Goal: Task Accomplishment & Management: Complete application form

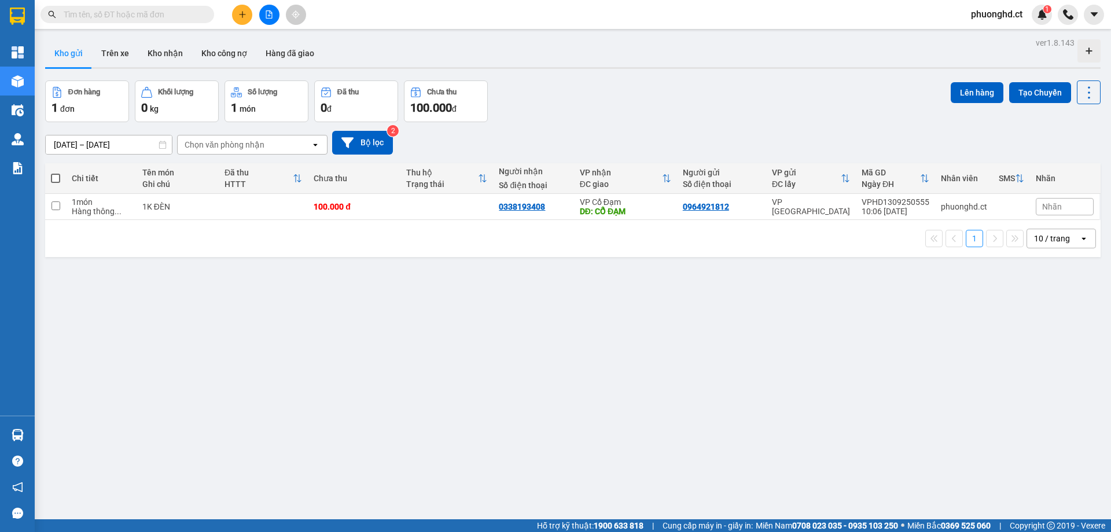
click at [241, 14] on icon "plus" at bounding box center [242, 14] width 6 height 1
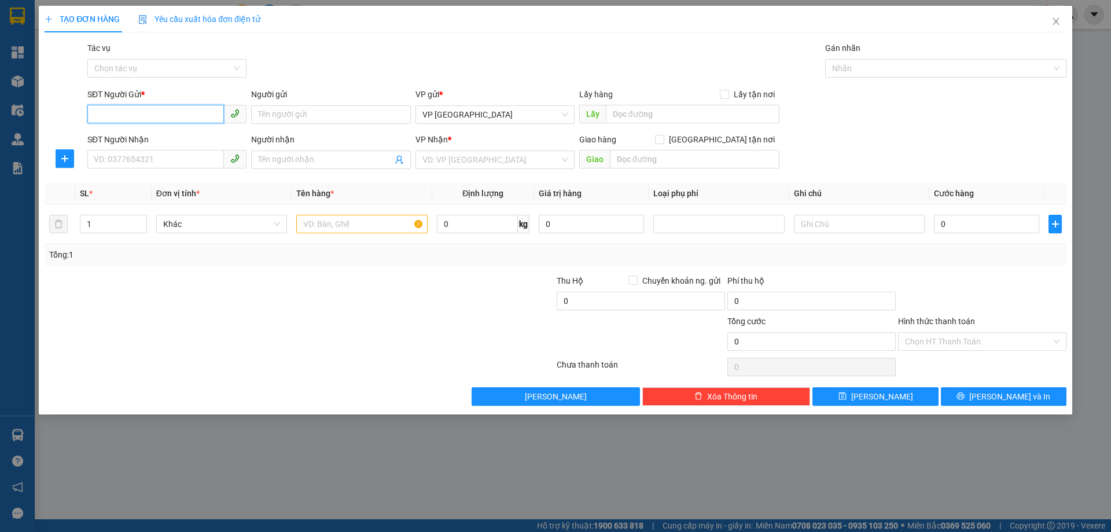
click at [127, 119] on input "SĐT Người Gửi *" at bounding box center [155, 114] width 137 height 19
paste input "0000000000"
type input "0000000000"
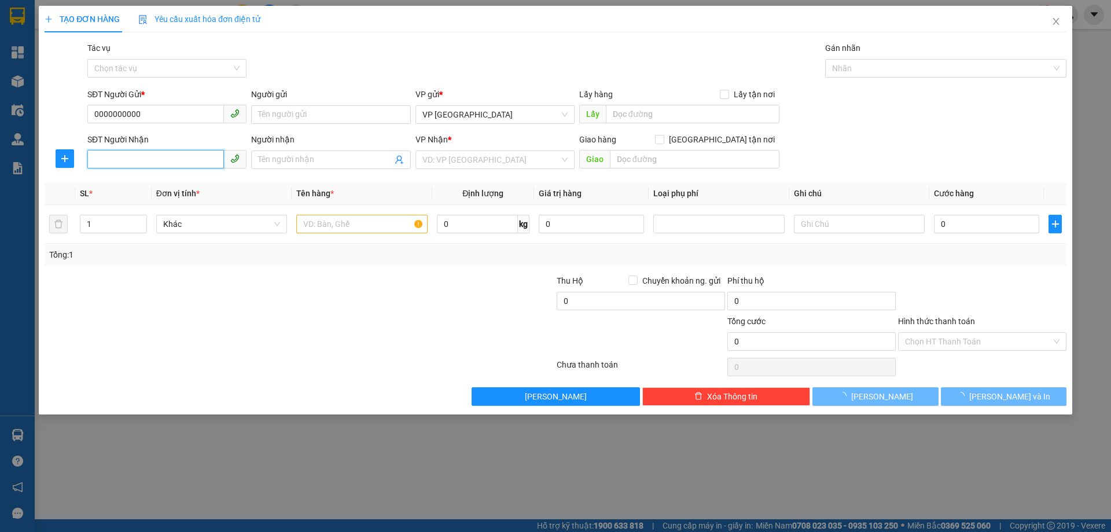
click at [161, 165] on input "SĐT Người Nhận" at bounding box center [155, 159] width 137 height 19
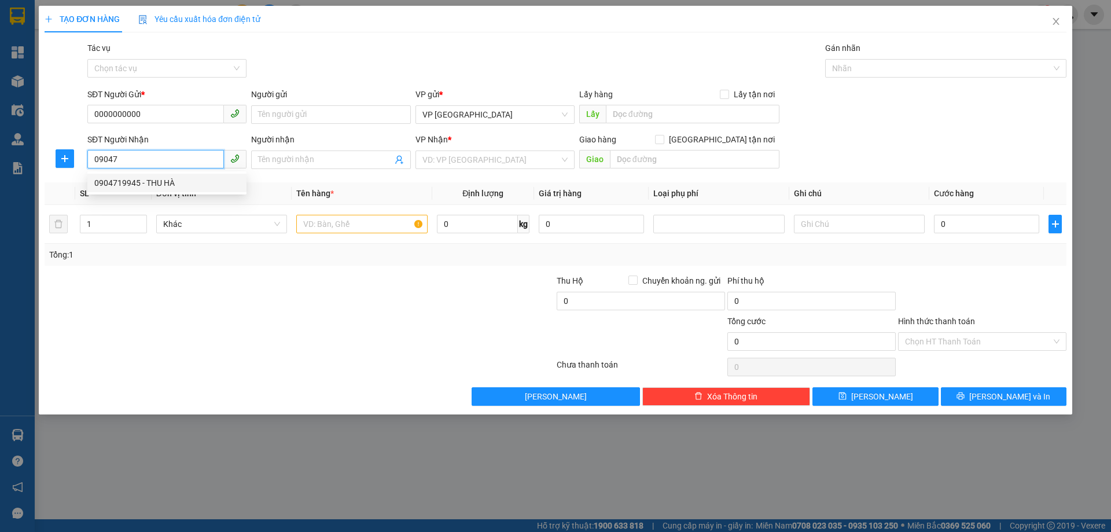
click at [208, 178] on div "0904719945 - THU HÀ" at bounding box center [166, 182] width 145 height 13
type input "0904719945"
type input "THU HÀ"
type input "XUÂN AN"
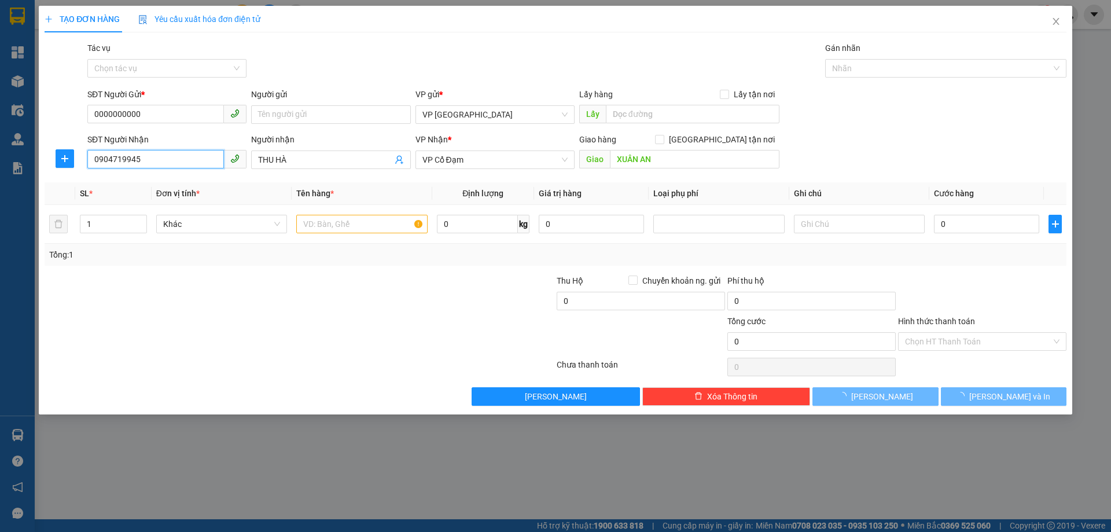
type input "150.000"
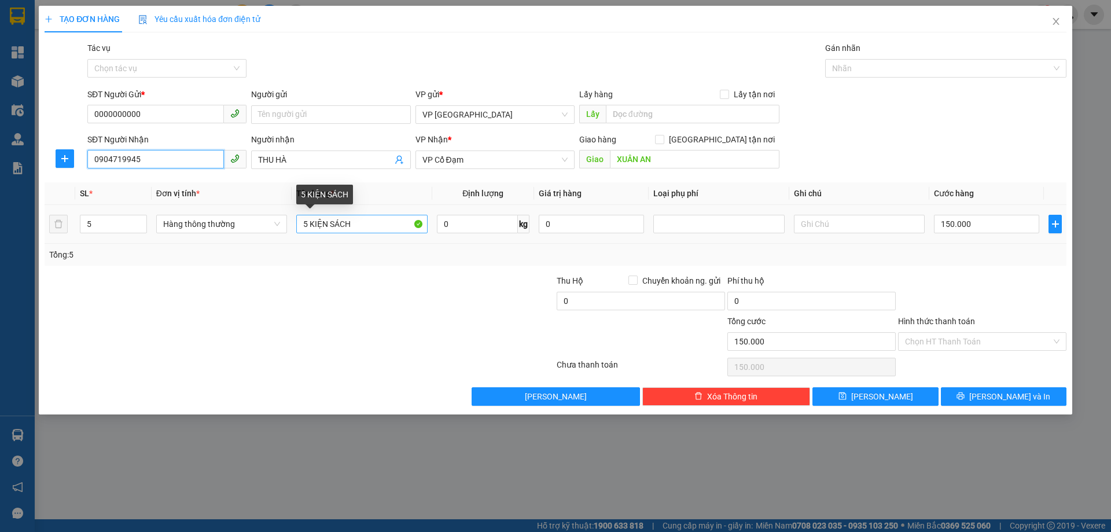
type input "0904719945"
click at [304, 223] on input "5 KIỆN SÁCH" at bounding box center [361, 224] width 131 height 19
type input "9 KIỆN SÁCH"
drag, startPoint x: 117, startPoint y: 218, endPoint x: 37, endPoint y: 240, distance: 82.8
click at [37, 240] on div "TẠO ĐƠN HÀNG Yêu cầu xuất hóa đơn điện tử Transit Pickup Surcharge Ids Transit …" at bounding box center [555, 266] width 1111 height 532
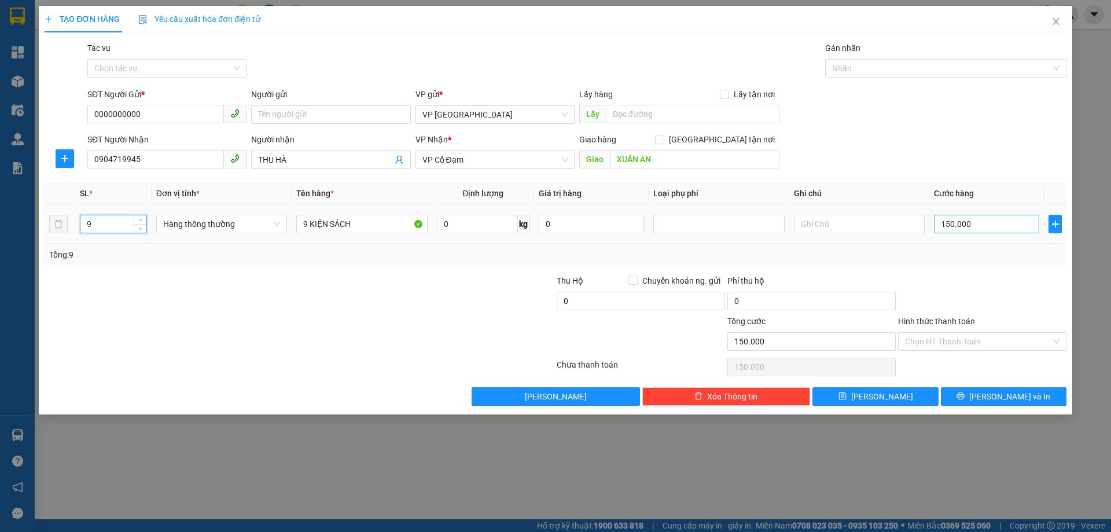
type input "9"
click at [976, 222] on input "150.000" at bounding box center [986, 224] width 105 height 19
type input "0"
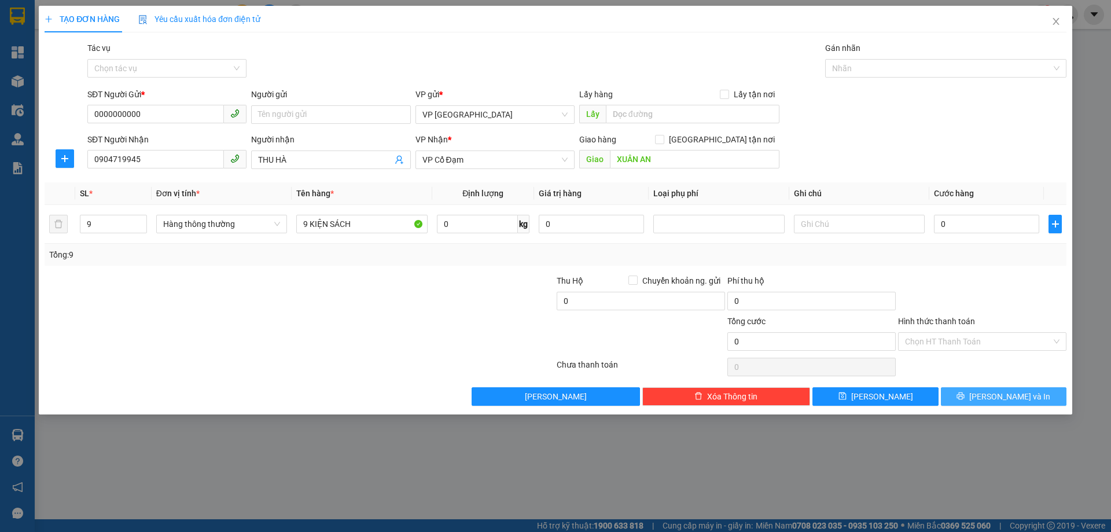
click at [1009, 398] on span "[PERSON_NAME] và In" at bounding box center [1009, 396] width 81 height 13
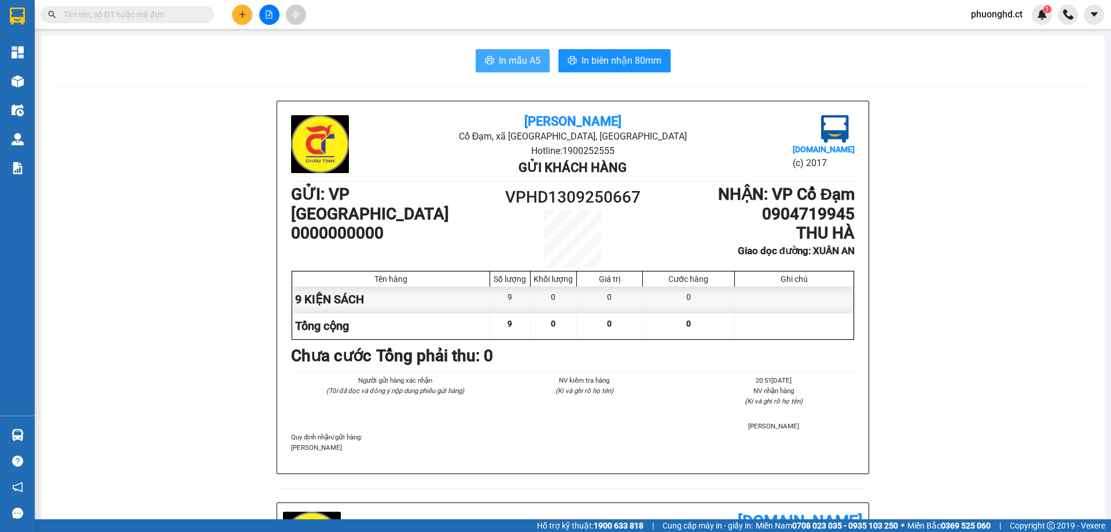
click at [486, 58] on icon "printer" at bounding box center [489, 60] width 9 height 9
click at [238, 16] on icon "plus" at bounding box center [242, 14] width 8 height 8
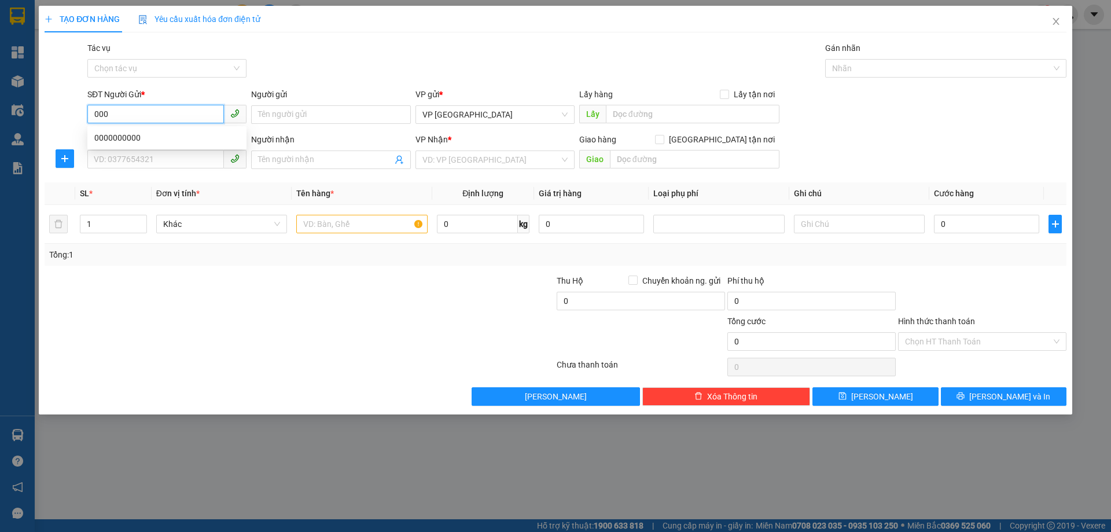
click at [120, 131] on div "0000000000" at bounding box center [166, 137] width 145 height 13
type input "0000000000"
type input "0904719945"
type input "THU HÀ"
type input "XUÂN AN"
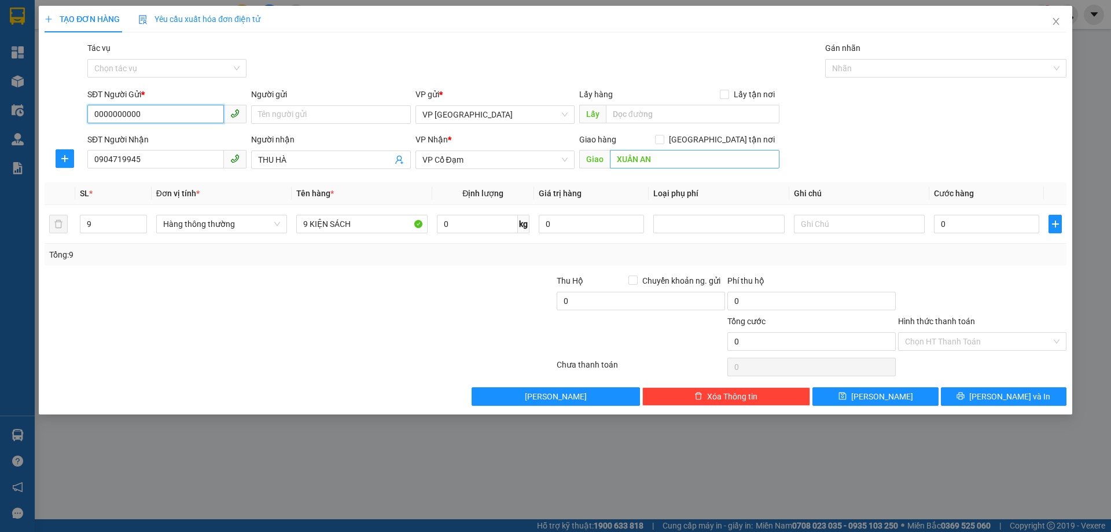
type input "0000000000"
click at [650, 157] on input "XUÂN AN" at bounding box center [695, 159] width 170 height 19
click at [643, 157] on input "XUÂN AN" at bounding box center [695, 159] width 170 height 19
type input "[PERSON_NAME]"
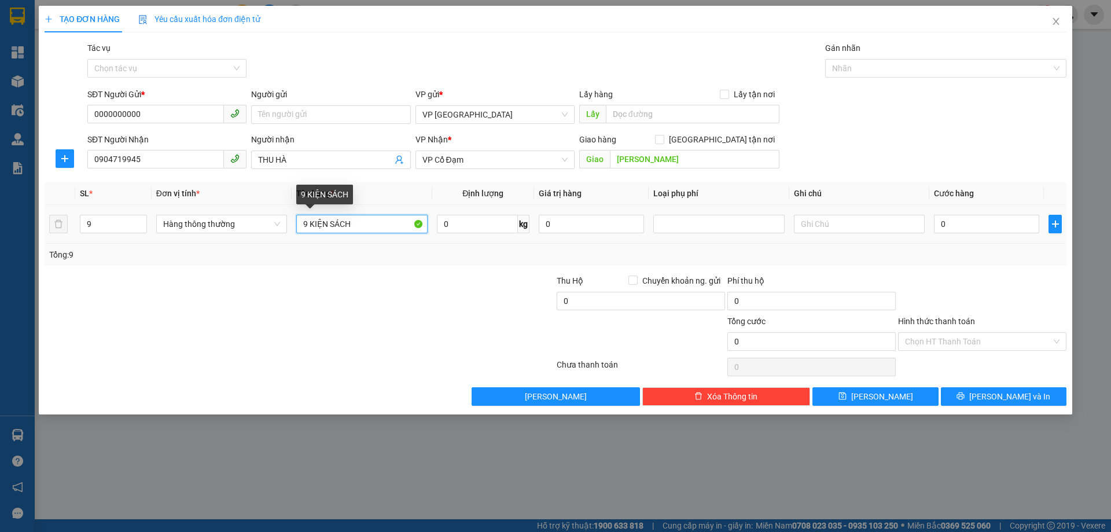
drag, startPoint x: 306, startPoint y: 225, endPoint x: 299, endPoint y: 227, distance: 7.9
click at [299, 227] on input "9 KIỆN SÁCH" at bounding box center [361, 224] width 131 height 19
type input "16 KIỆN SÁCH"
drag, startPoint x: 103, startPoint y: 227, endPoint x: 81, endPoint y: 231, distance: 22.4
click at [82, 231] on input "9" at bounding box center [113, 223] width 66 height 17
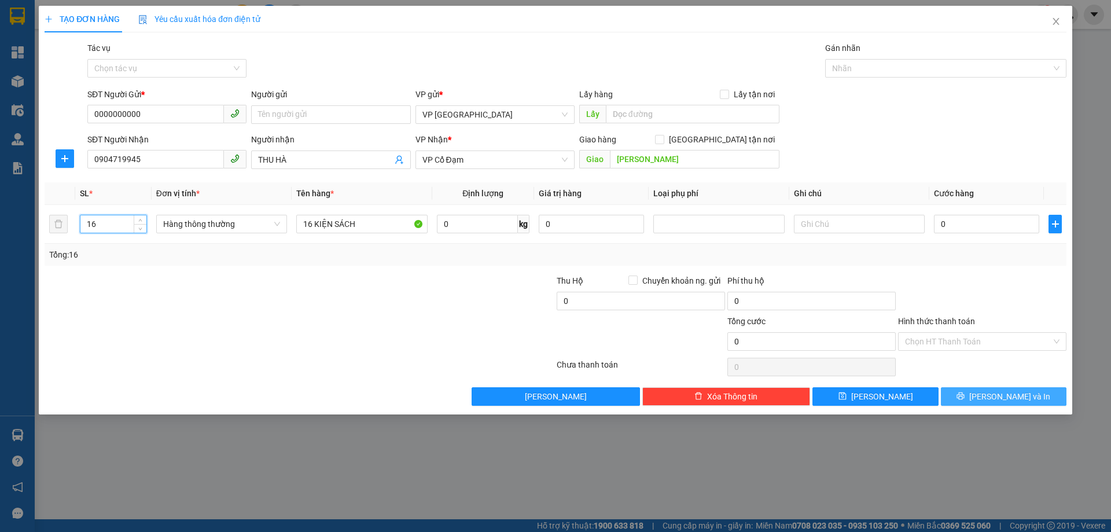
type input "16"
click at [1006, 402] on span "[PERSON_NAME] và In" at bounding box center [1009, 396] width 81 height 13
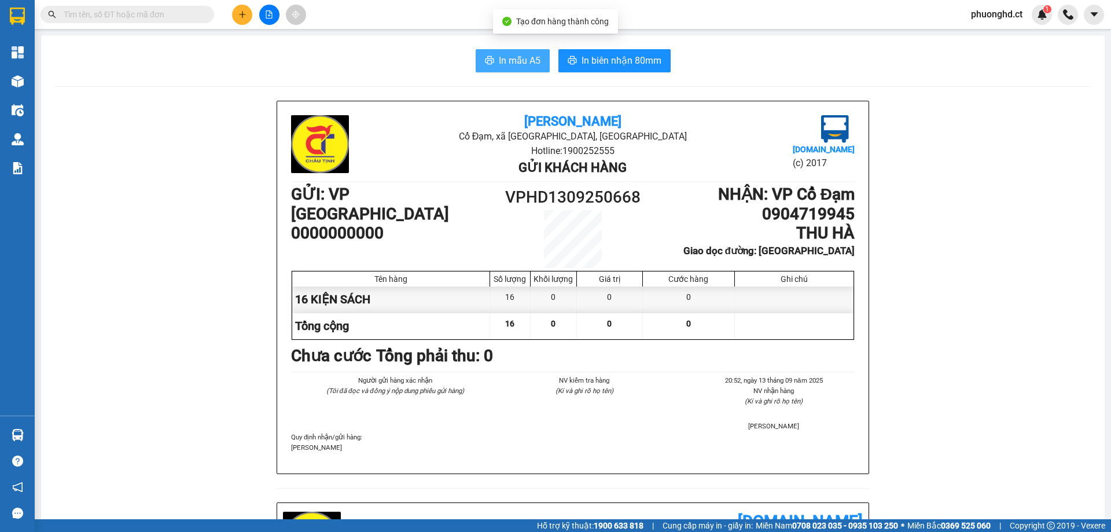
click at [490, 62] on icon "printer" at bounding box center [489, 60] width 9 height 9
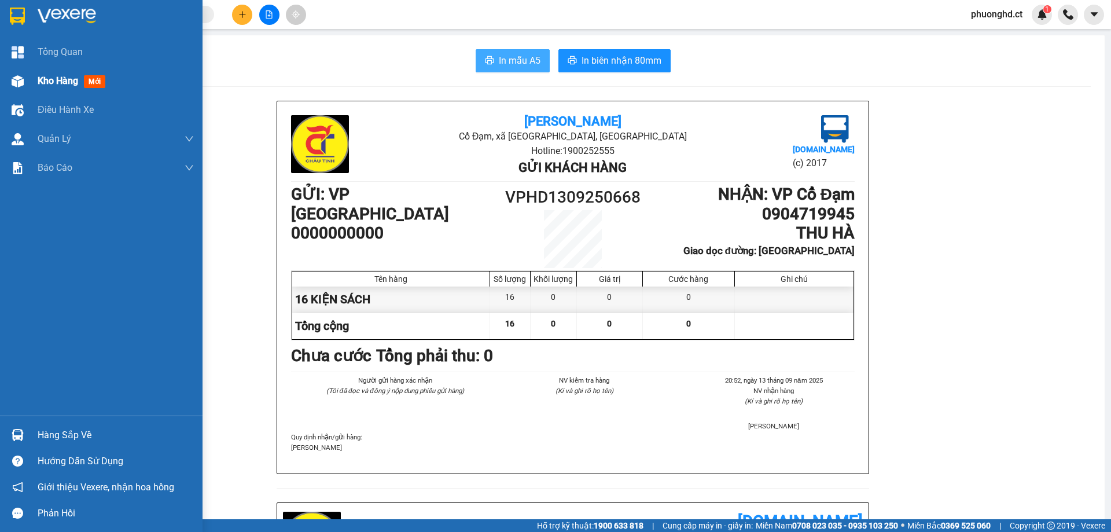
click at [30, 93] on div "Kho hàng mới" at bounding box center [101, 81] width 203 height 29
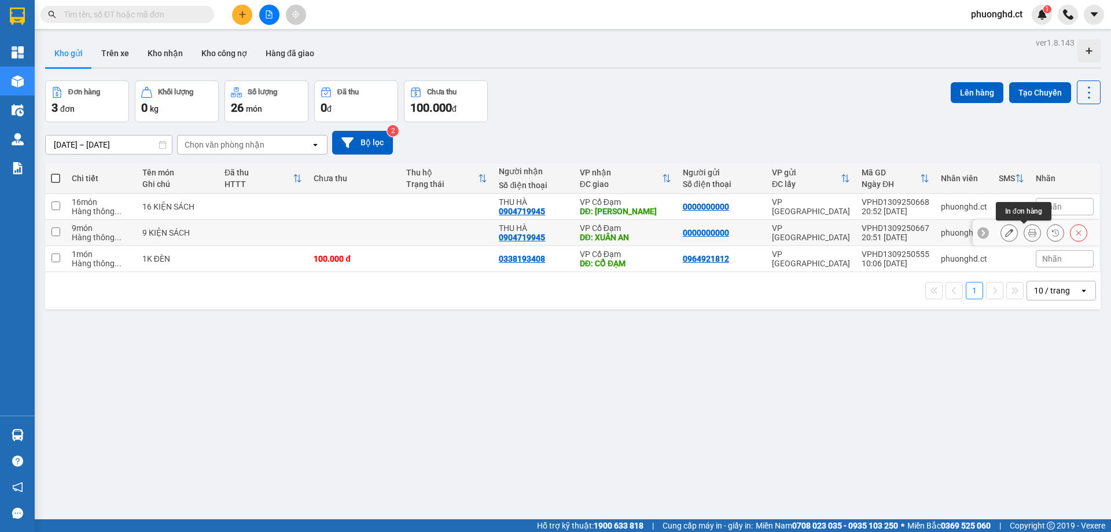
click at [1028, 236] on icon at bounding box center [1032, 233] width 8 height 8
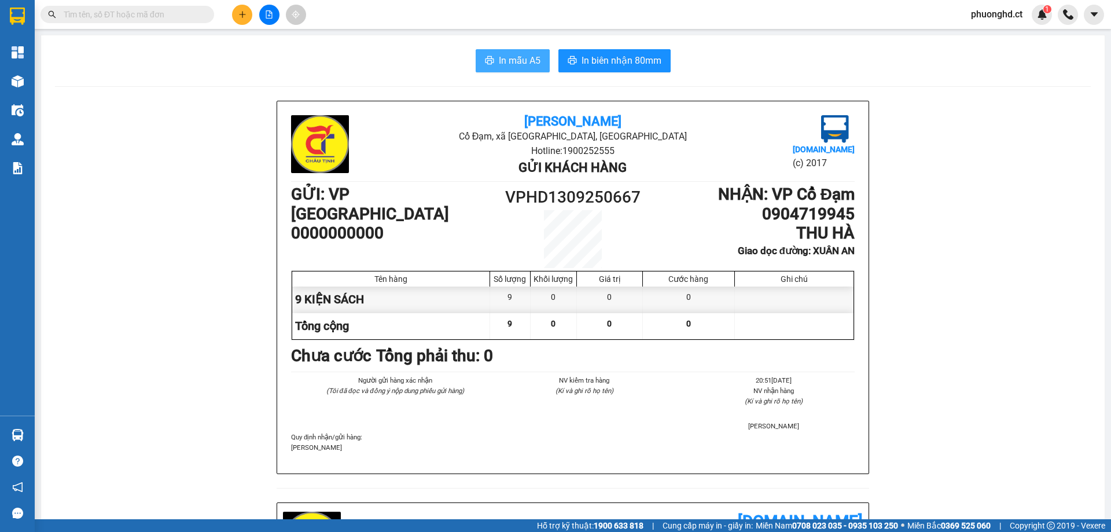
click at [531, 65] on span "In mẫu A5" at bounding box center [520, 60] width 42 height 14
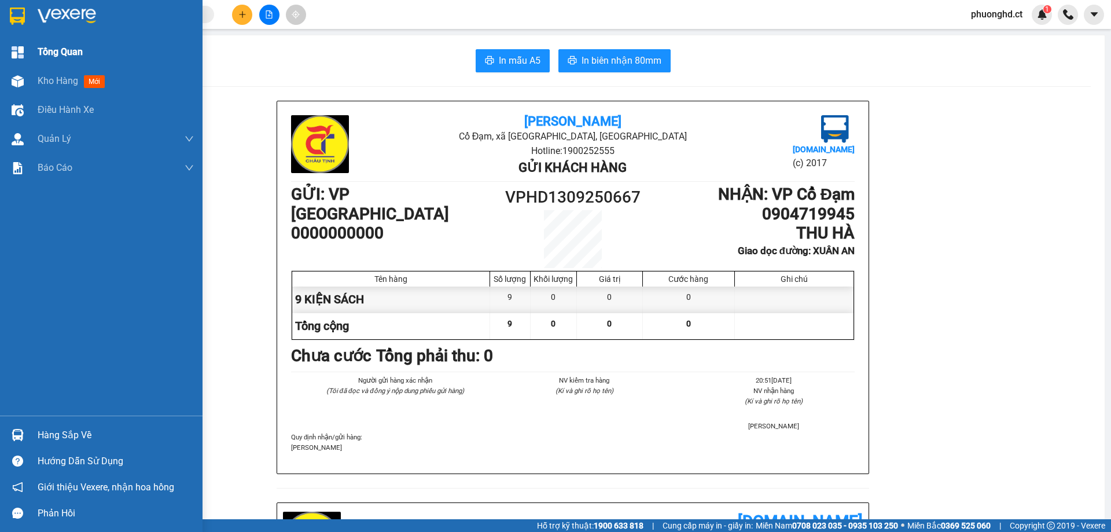
click at [27, 52] on div at bounding box center [18, 52] width 20 height 20
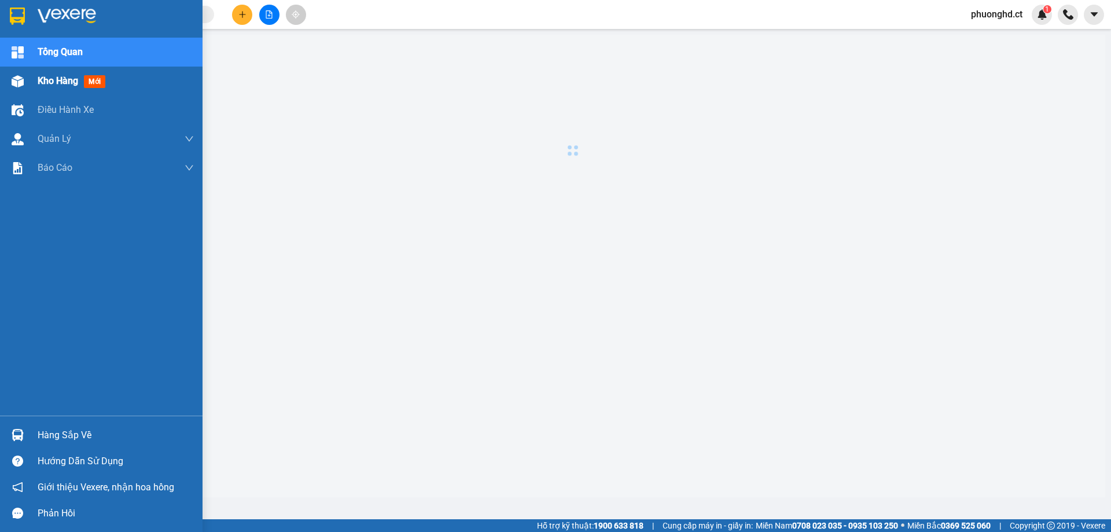
click at [37, 78] on div "Kho hàng mới" at bounding box center [101, 81] width 203 height 29
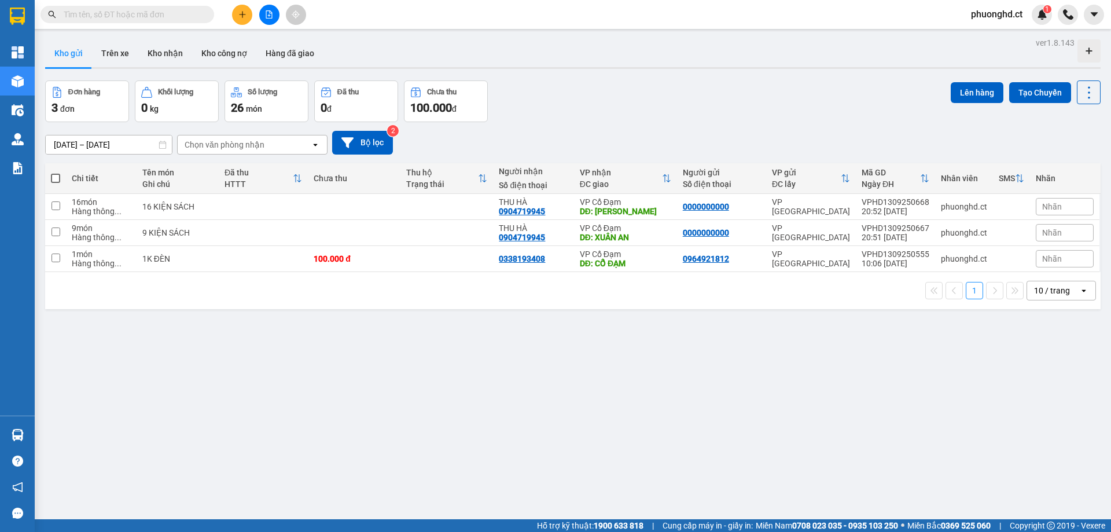
click at [240, 24] on button at bounding box center [242, 15] width 20 height 20
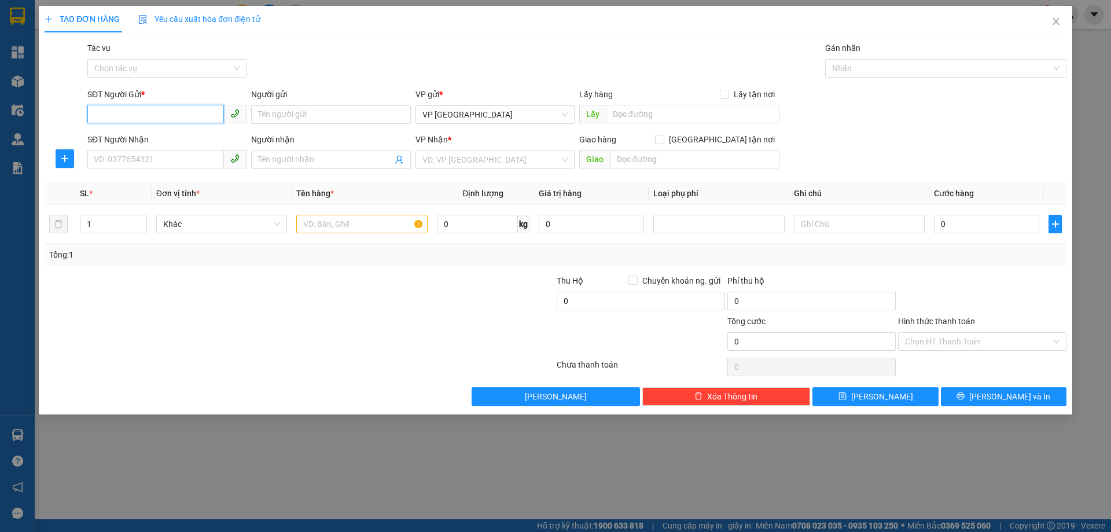
click at [165, 123] on input "SĐT Người Gửi *" at bounding box center [155, 114] width 137 height 19
type input "0974480386"
click at [143, 164] on input "SĐT Người Nhận" at bounding box center [155, 159] width 137 height 19
type input "0989942411"
click at [464, 165] on input "search" at bounding box center [490, 159] width 137 height 17
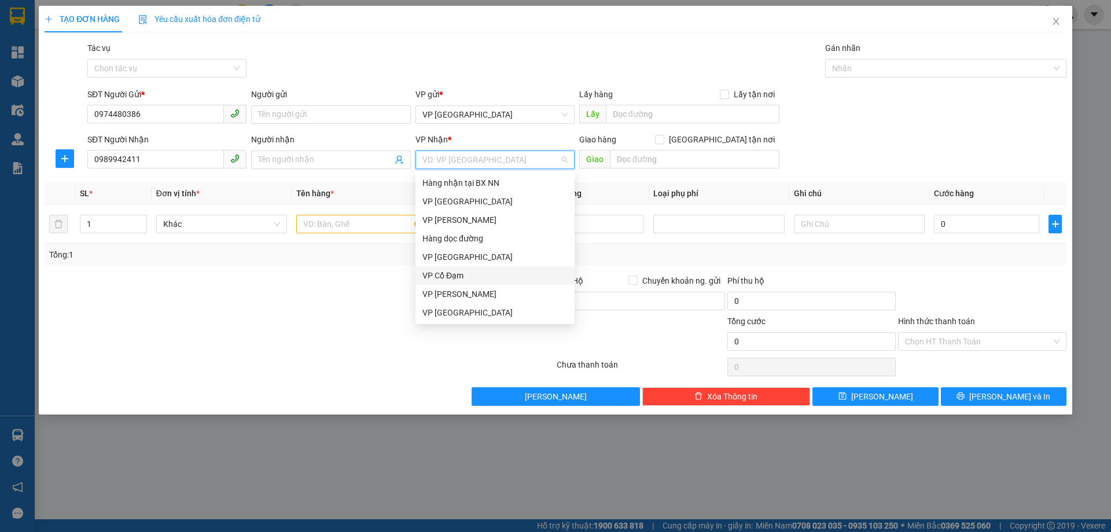
click at [474, 271] on div "VP Cổ Đạm" at bounding box center [494, 275] width 145 height 13
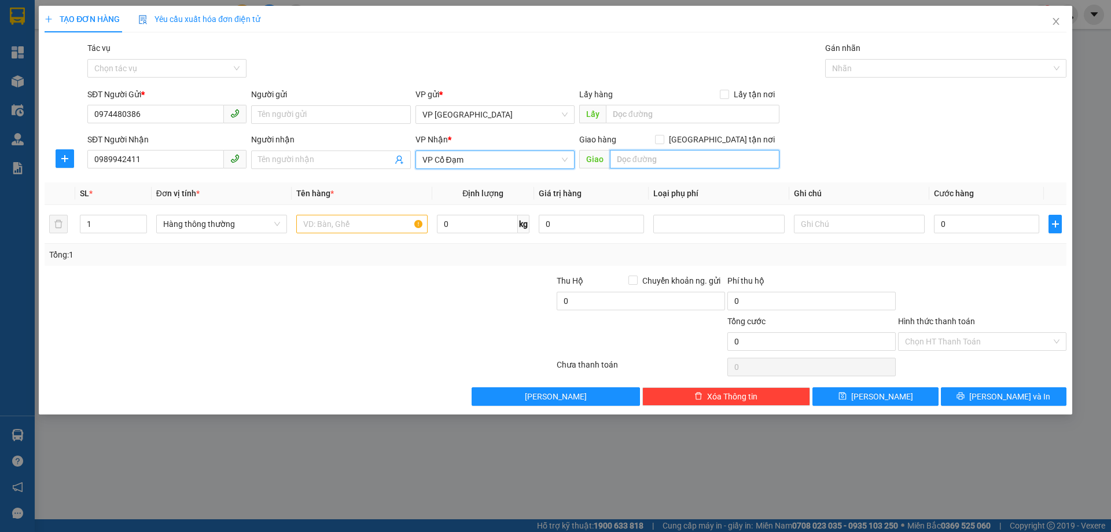
click at [650, 152] on input "text" at bounding box center [695, 159] width 170 height 19
type input "[PERSON_NAME]"
click at [352, 219] on input "text" at bounding box center [361, 224] width 131 height 19
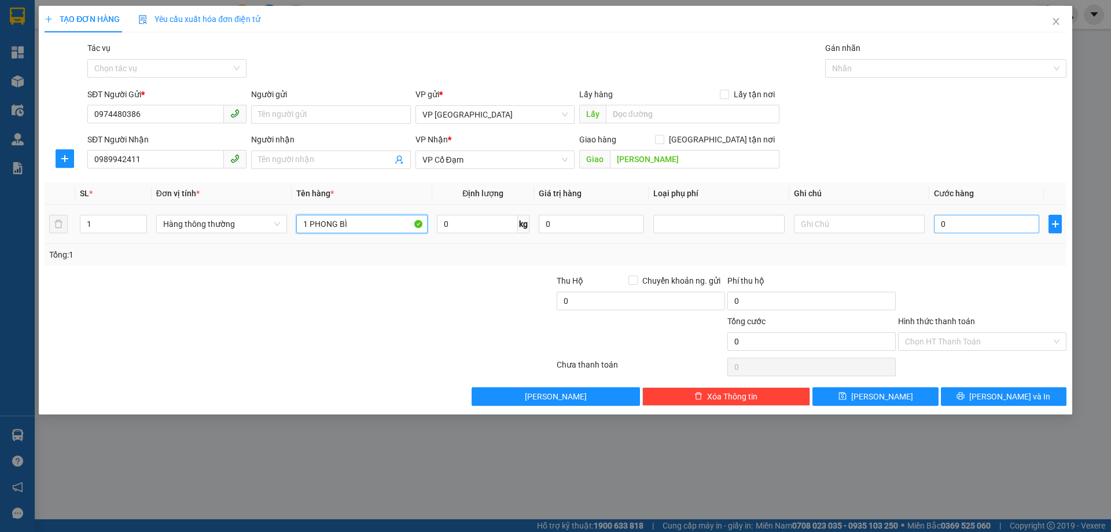
type input "1 PHONG BÌ"
click at [998, 225] on input "0" at bounding box center [986, 224] width 105 height 19
type input "30"
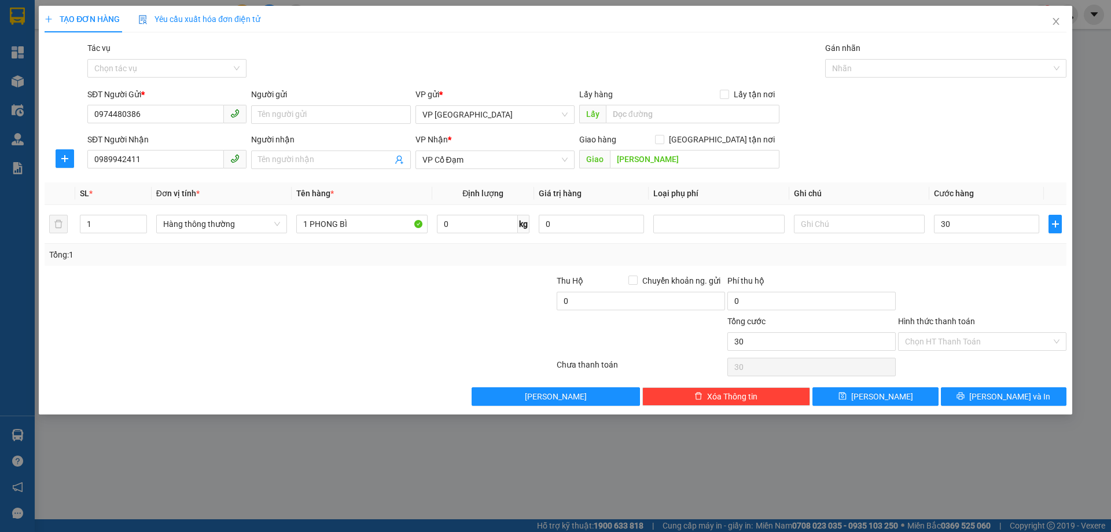
type input "30.000"
click at [983, 358] on div "Chọn HT Thanh Toán" at bounding box center [982, 366] width 171 height 23
click at [978, 347] on input "Hình thức thanh toán" at bounding box center [978, 341] width 146 height 17
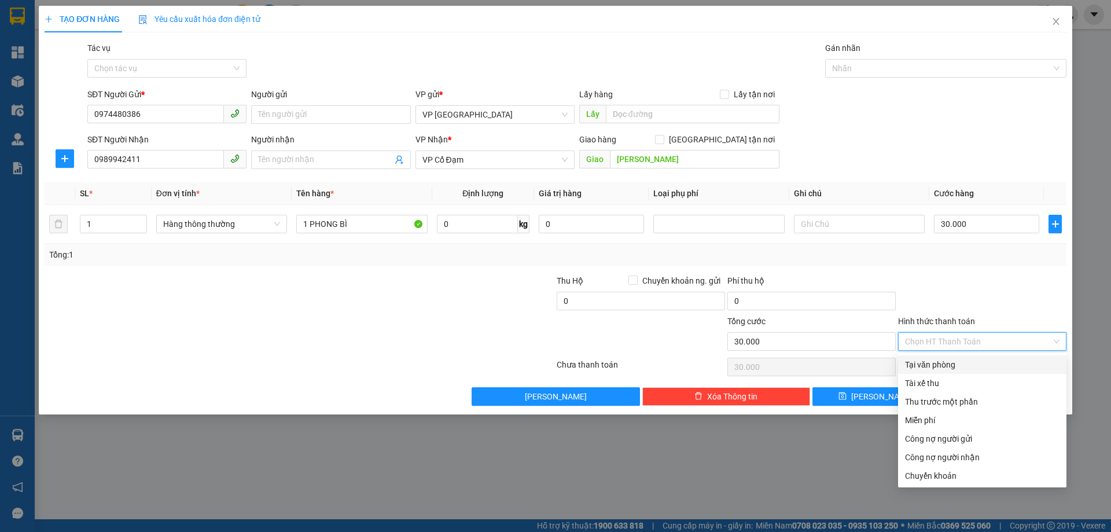
click at [930, 364] on div "Tại văn phòng" at bounding box center [982, 364] width 155 height 13
type input "0"
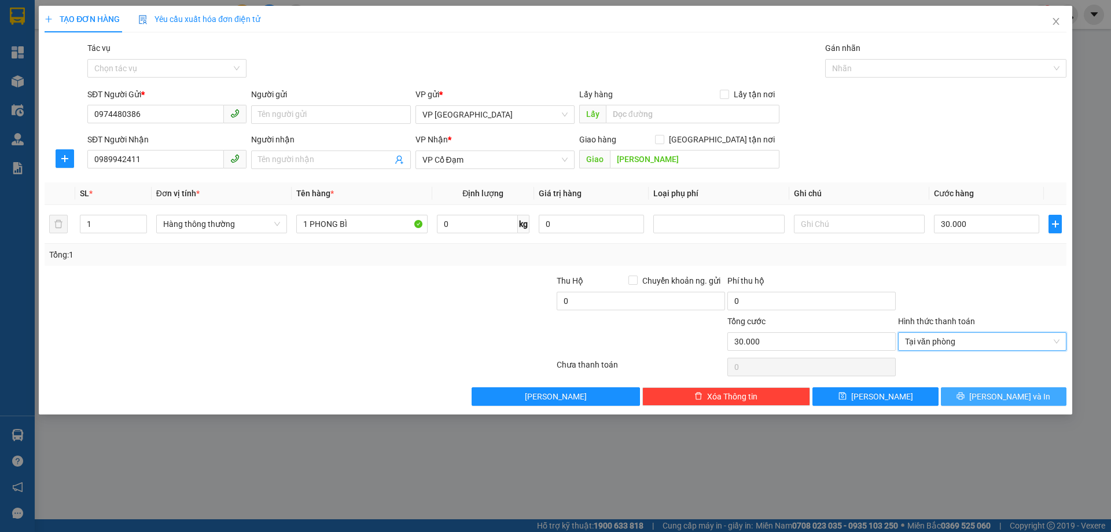
click at [990, 401] on button "[PERSON_NAME] và In" at bounding box center [1004, 396] width 126 height 19
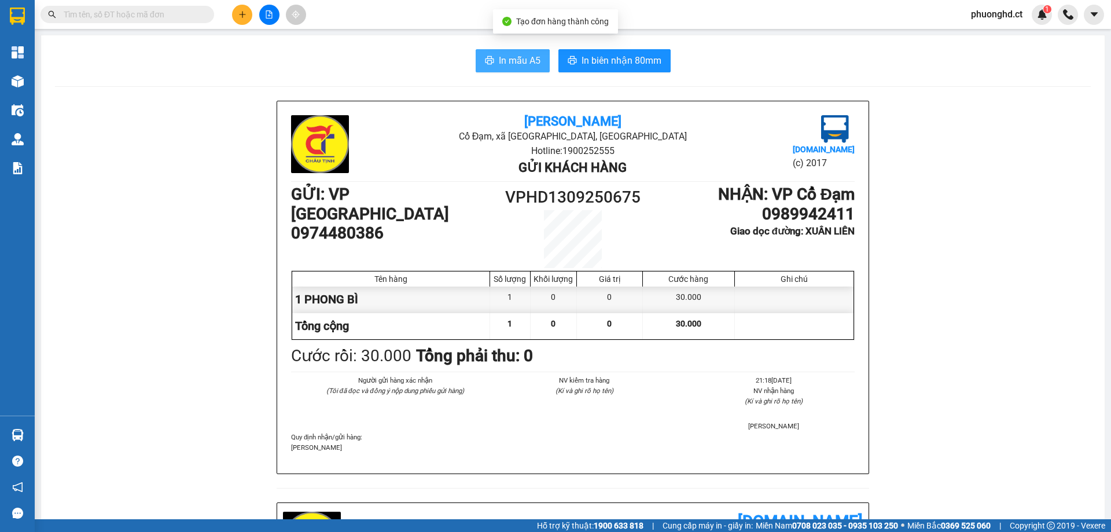
click at [520, 52] on button "In mẫu A5" at bounding box center [513, 60] width 74 height 23
